Goal: Task Accomplishment & Management: Complete application form

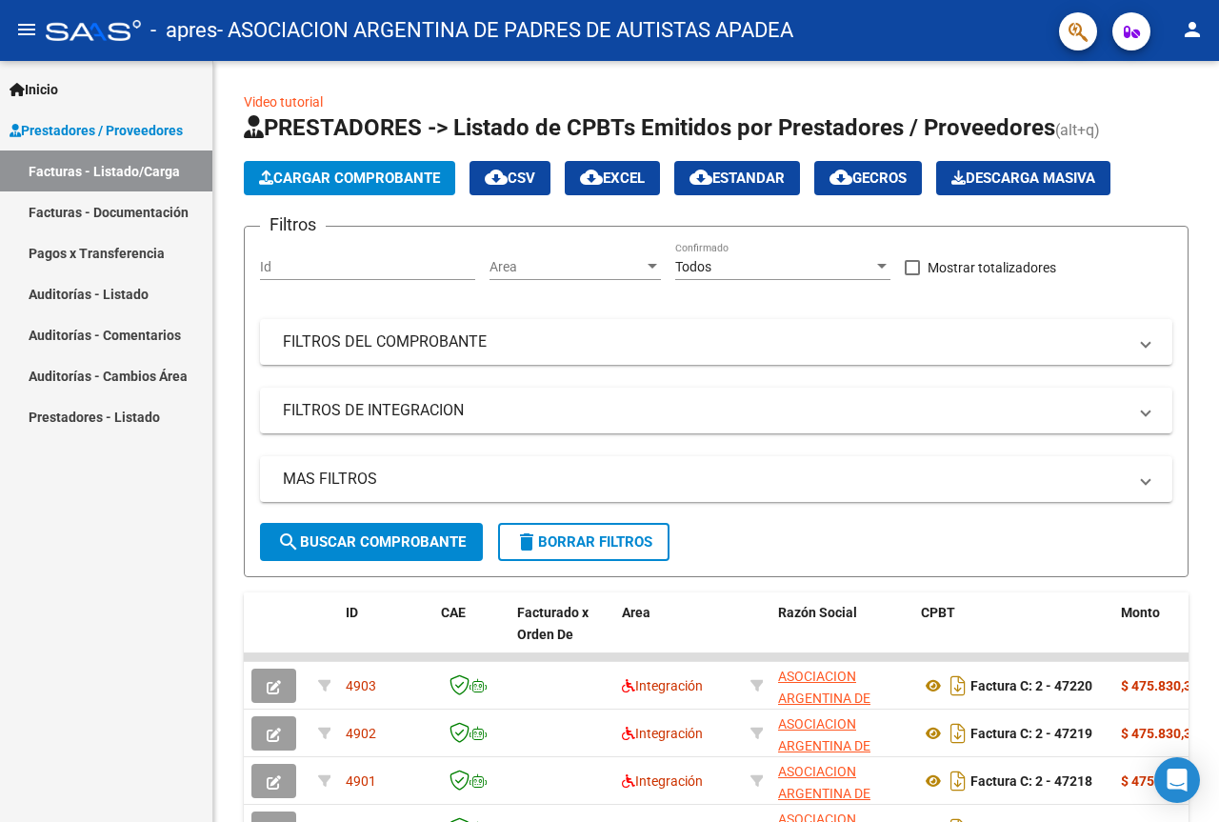
scroll to position [286, 0]
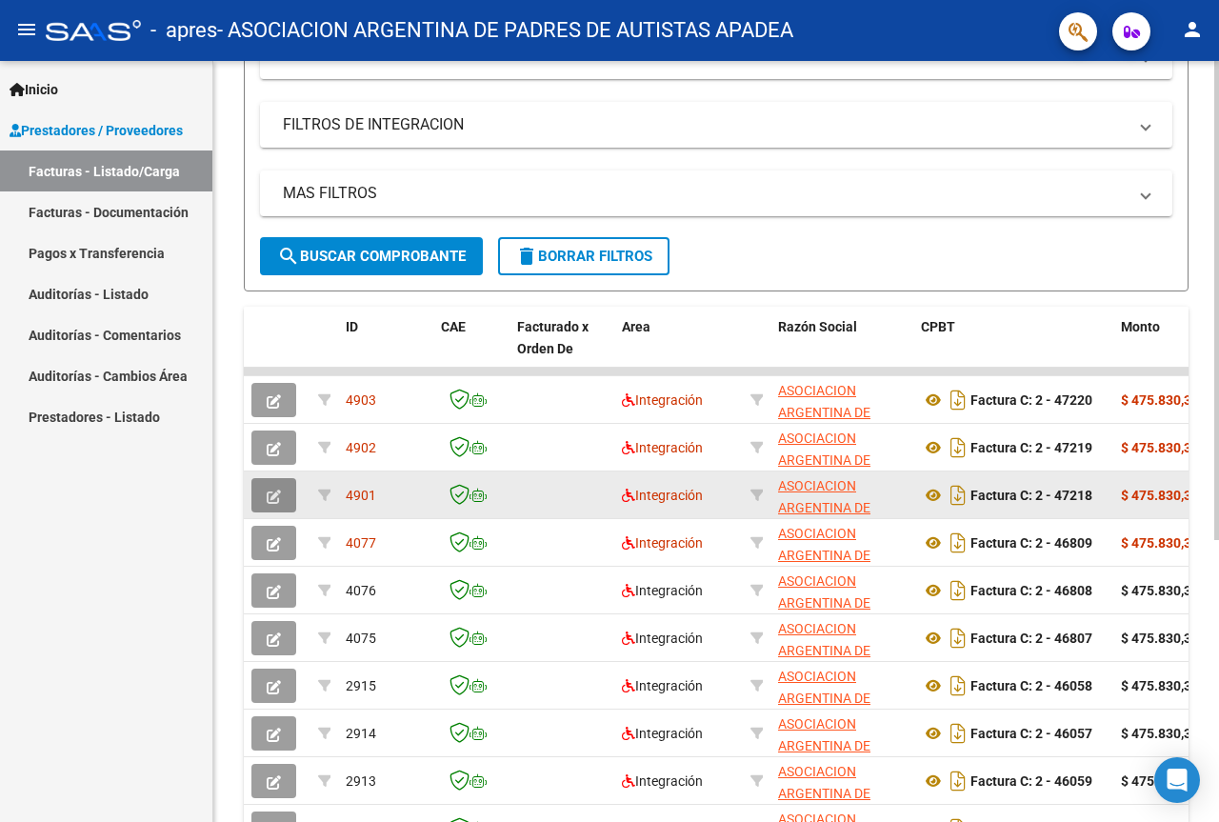
click at [279, 497] on icon "button" at bounding box center [274, 496] width 14 height 14
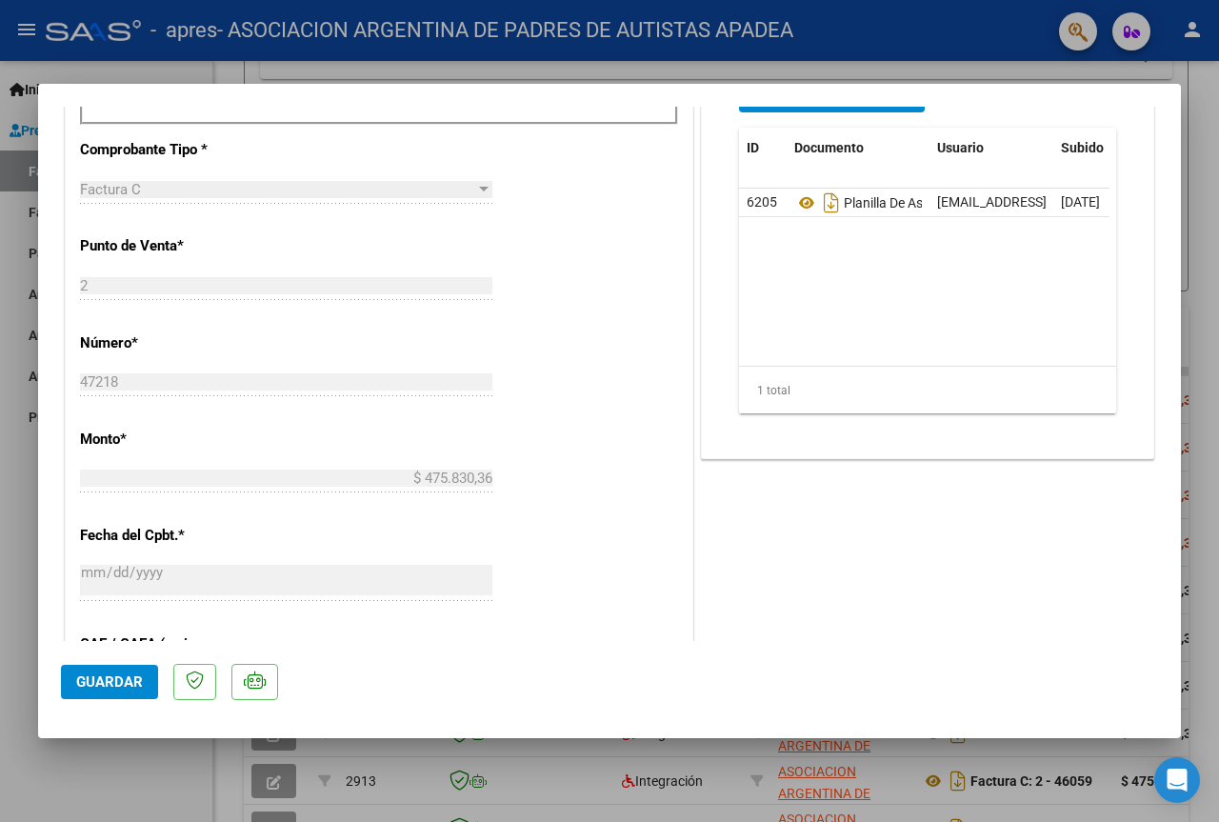
scroll to position [571, 0]
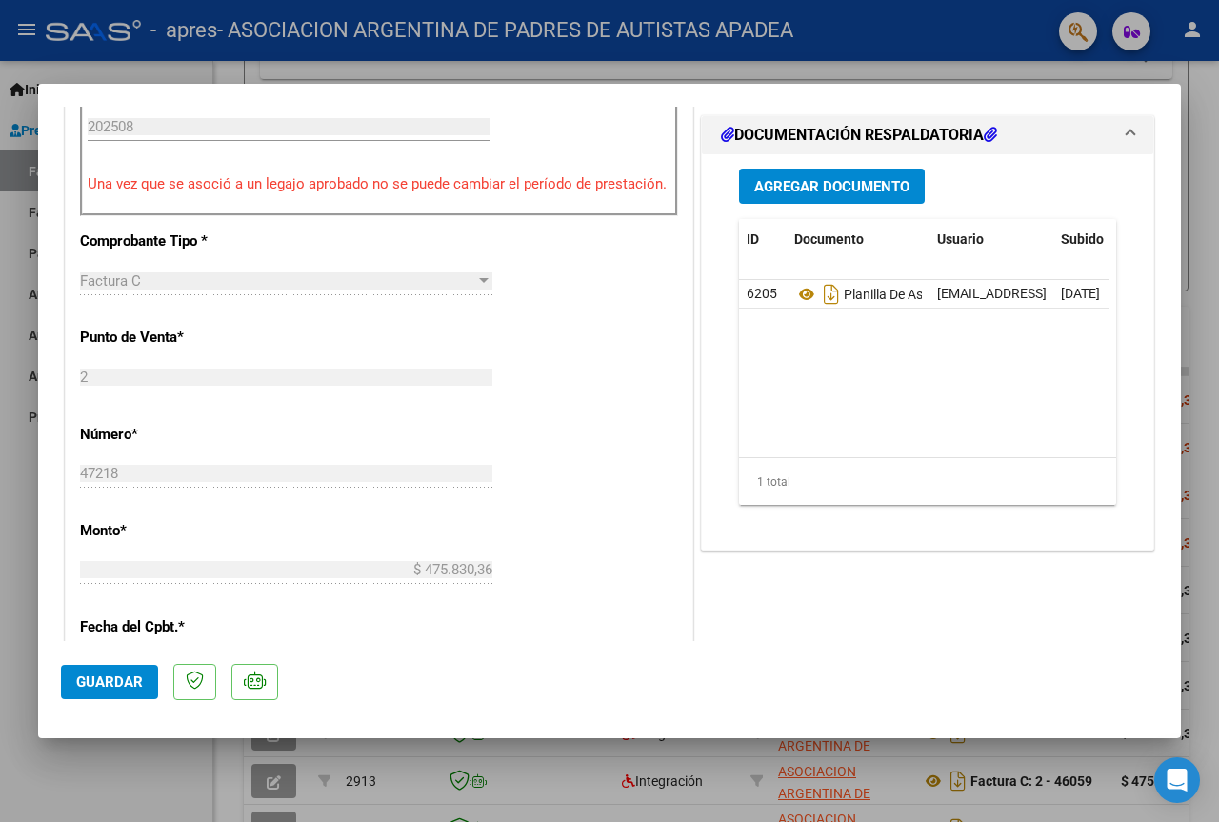
click at [1218, 195] on div at bounding box center [609, 411] width 1219 height 822
type input "$ 0,00"
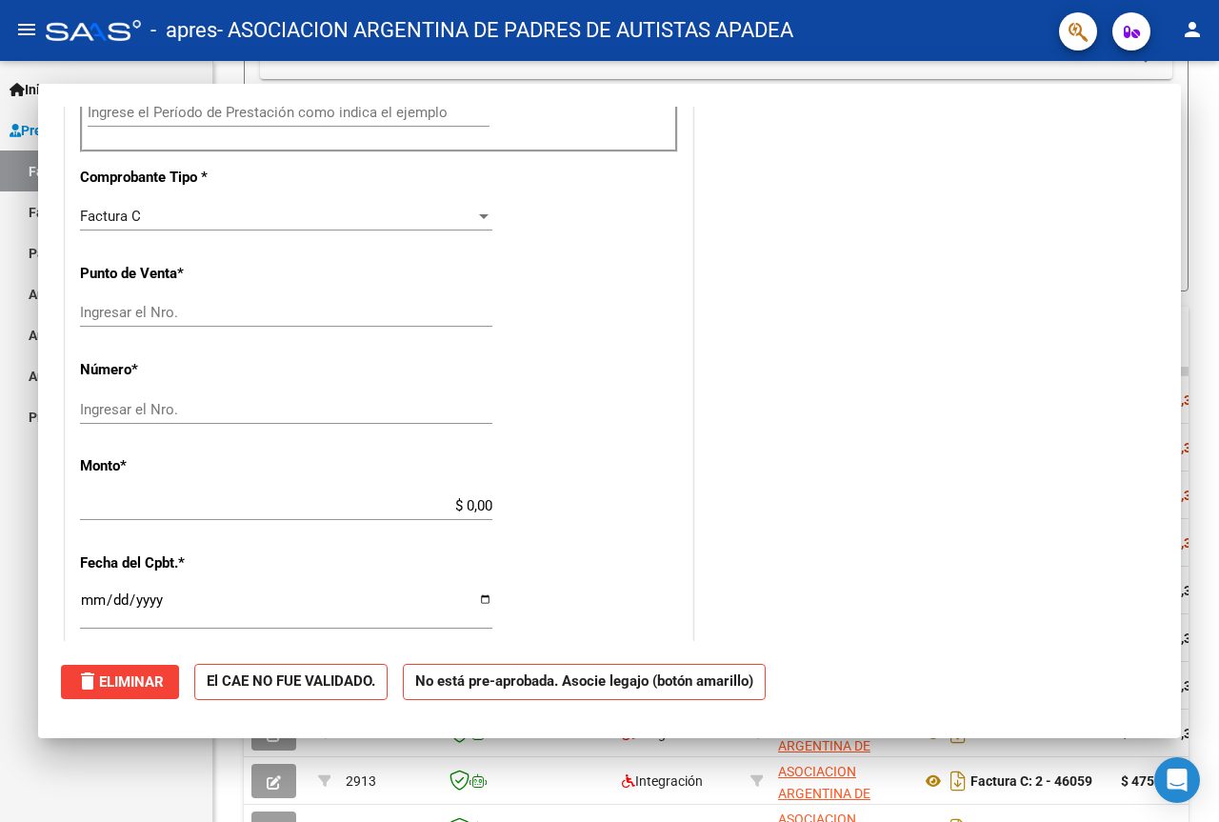
scroll to position [557, 0]
